Goal: Transaction & Acquisition: Purchase product/service

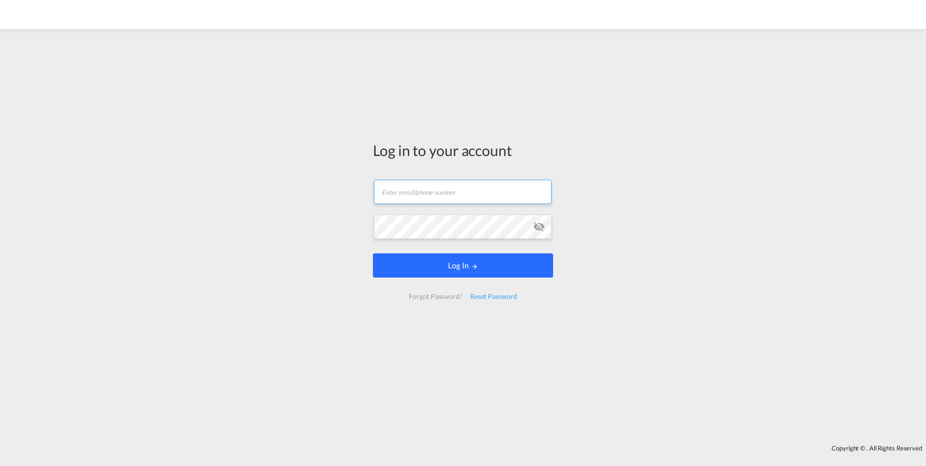
type input "[PERSON_NAME][EMAIL_ADDRESS][DOMAIN_NAME]"
click at [463, 266] on button "Log In" at bounding box center [463, 265] width 180 height 24
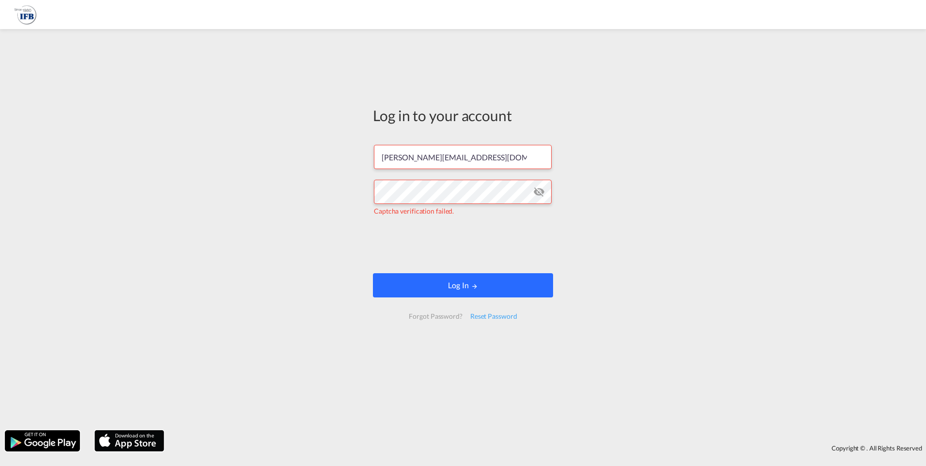
click at [458, 284] on button "Log In" at bounding box center [463, 285] width 180 height 24
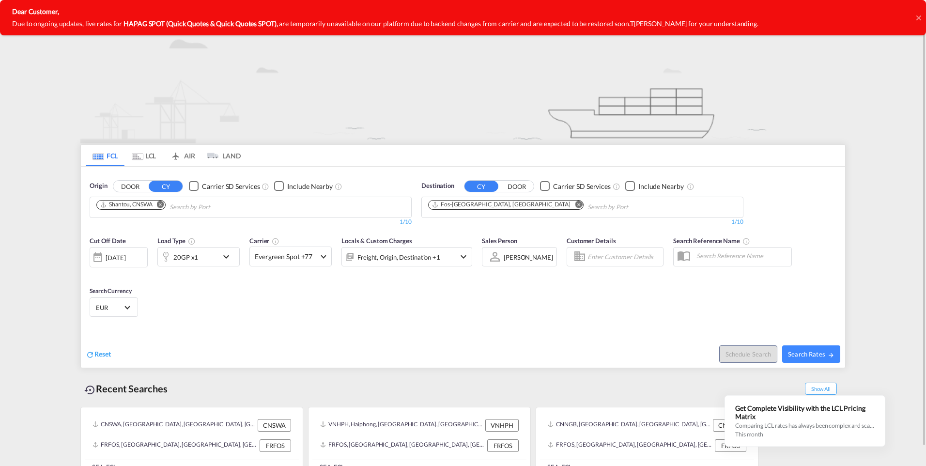
click at [163, 207] on md-icon "Remove" at bounding box center [160, 203] width 7 height 7
type input "[GEOGRAPHIC_DATA]"
click at [136, 223] on div "Shanghai China CNSHA" at bounding box center [171, 229] width 184 height 29
click at [575, 202] on md-icon "Remove" at bounding box center [578, 203] width 7 height 7
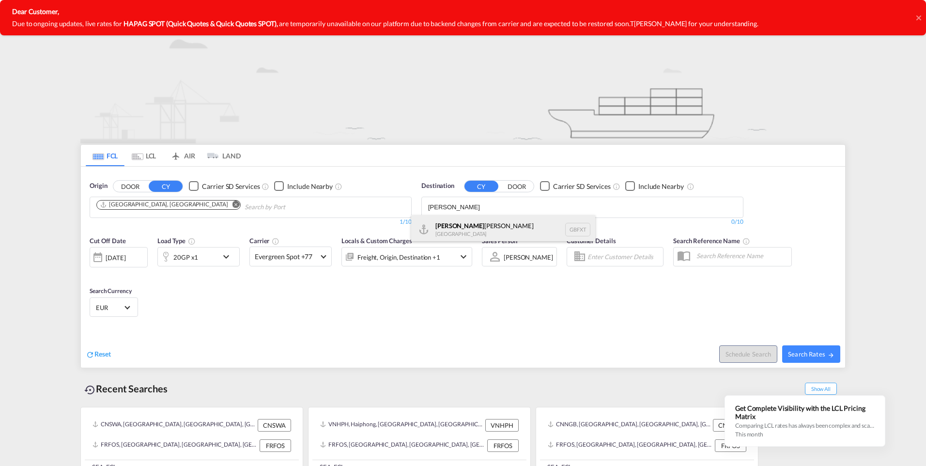
type input "felix"
click at [470, 222] on div "Felix stowe United Kingdom GBFXT" at bounding box center [503, 229] width 184 height 29
click at [176, 281] on div "Cut Off Date 11 Sep 2025 11/09/2025 Load Type 20GP x1 Carrier Evergreen Spot +7…" at bounding box center [281, 256] width 392 height 50
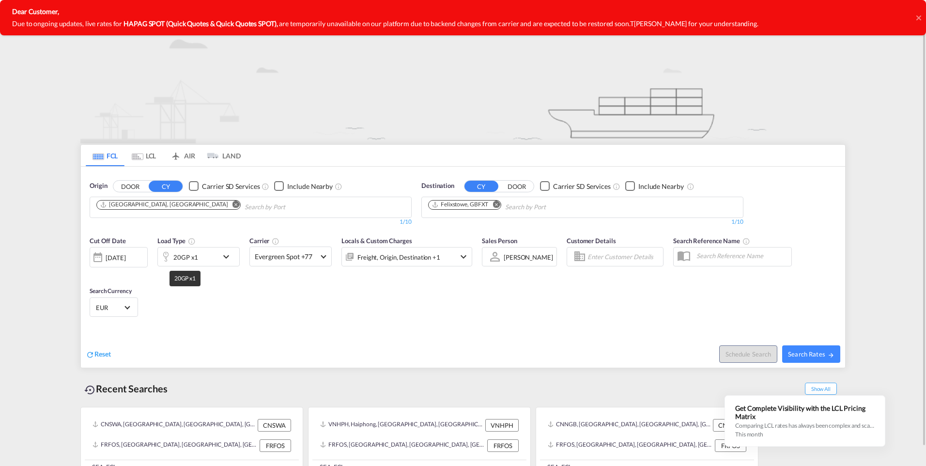
click at [193, 257] on div "20GP x1" at bounding box center [185, 257] width 25 height 14
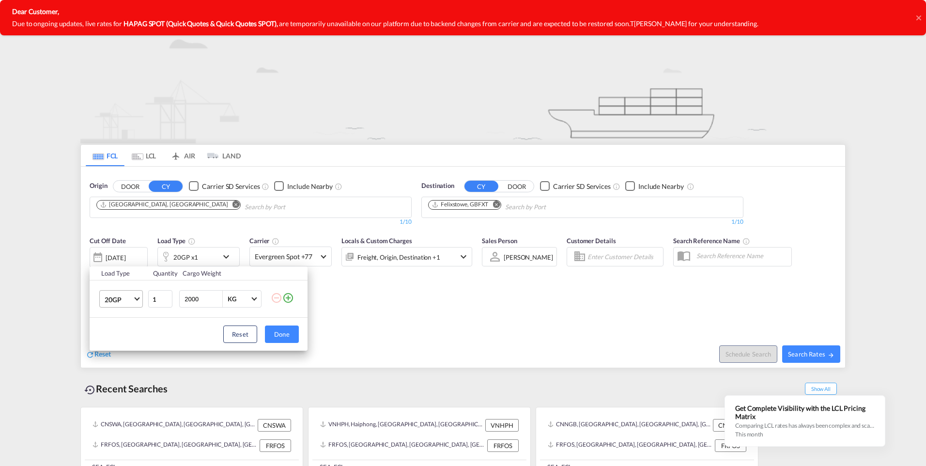
click at [105, 299] on span "20GP" at bounding box center [119, 300] width 28 height 10
click at [122, 326] on md-option "40GP" at bounding box center [130, 322] width 66 height 23
click at [294, 333] on button "Done" at bounding box center [282, 333] width 34 height 17
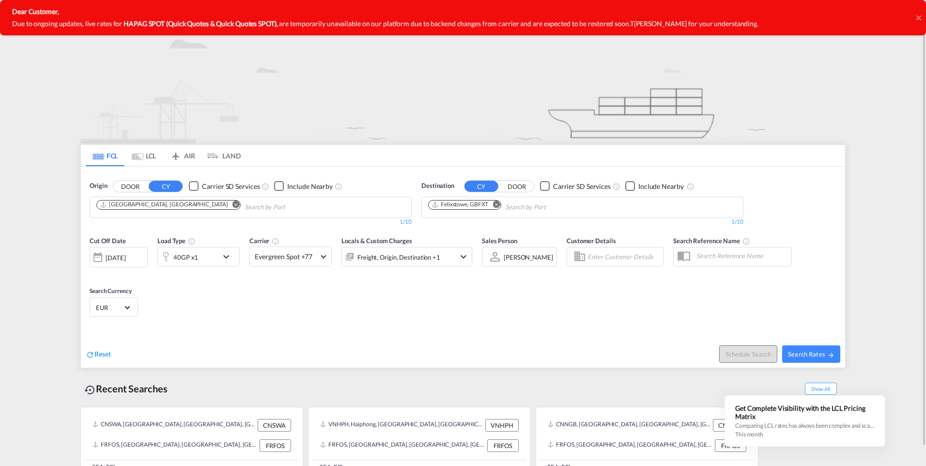
click at [117, 254] on div "11 Sep 2025" at bounding box center [116, 257] width 20 height 9
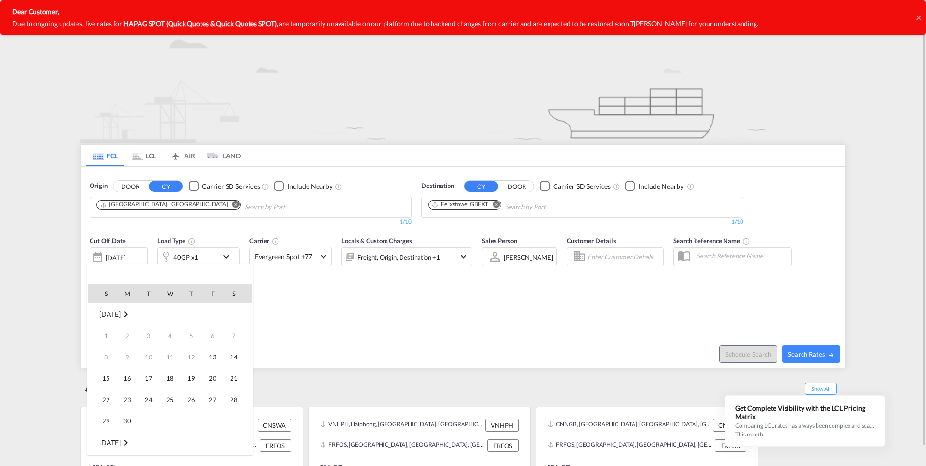
scroll to position [385, 0]
click at [150, 376] on span "16" at bounding box center [148, 377] width 19 height 19
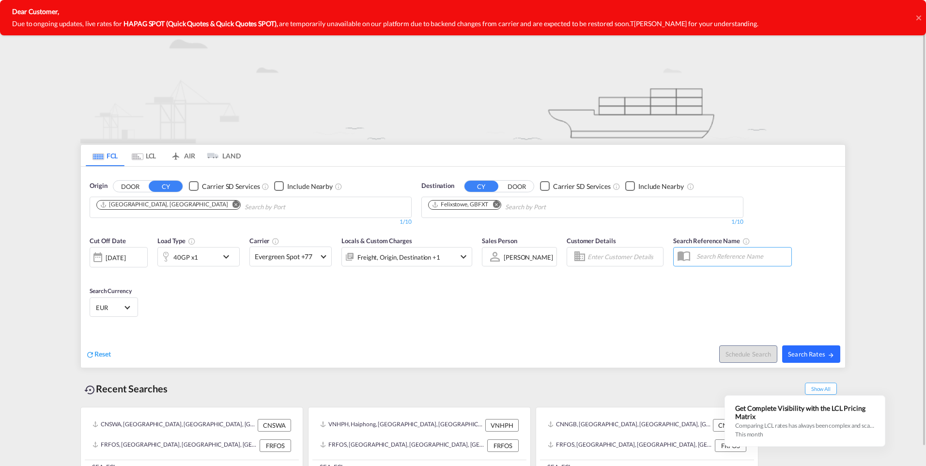
click at [813, 351] on span "Search Rates" at bounding box center [811, 354] width 46 height 8
type input "CNSHA to GBFXT / 16 Sep 2025"
